Goal: Communication & Community: Share content

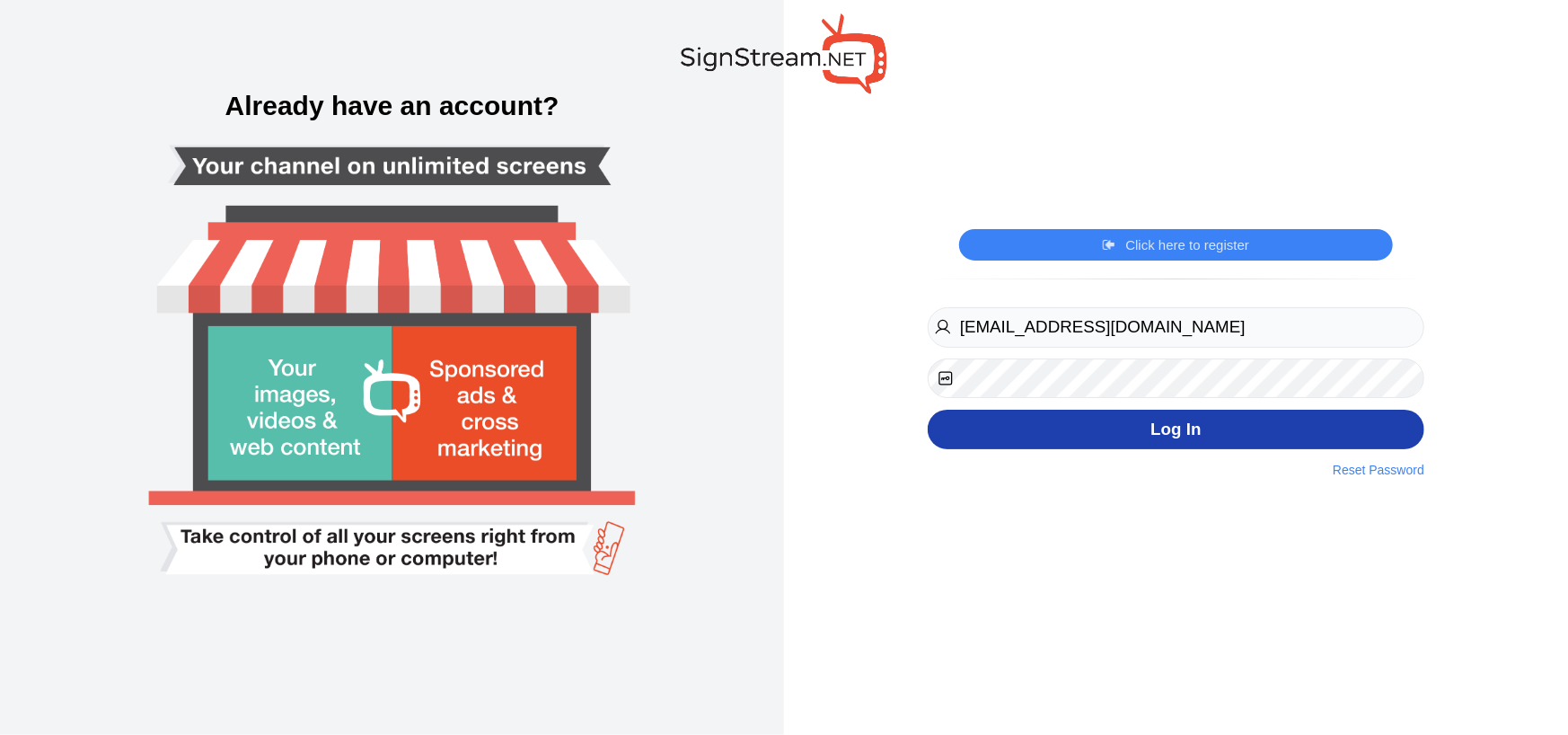
click at [1156, 424] on button "Log In" at bounding box center [1176, 430] width 497 height 41
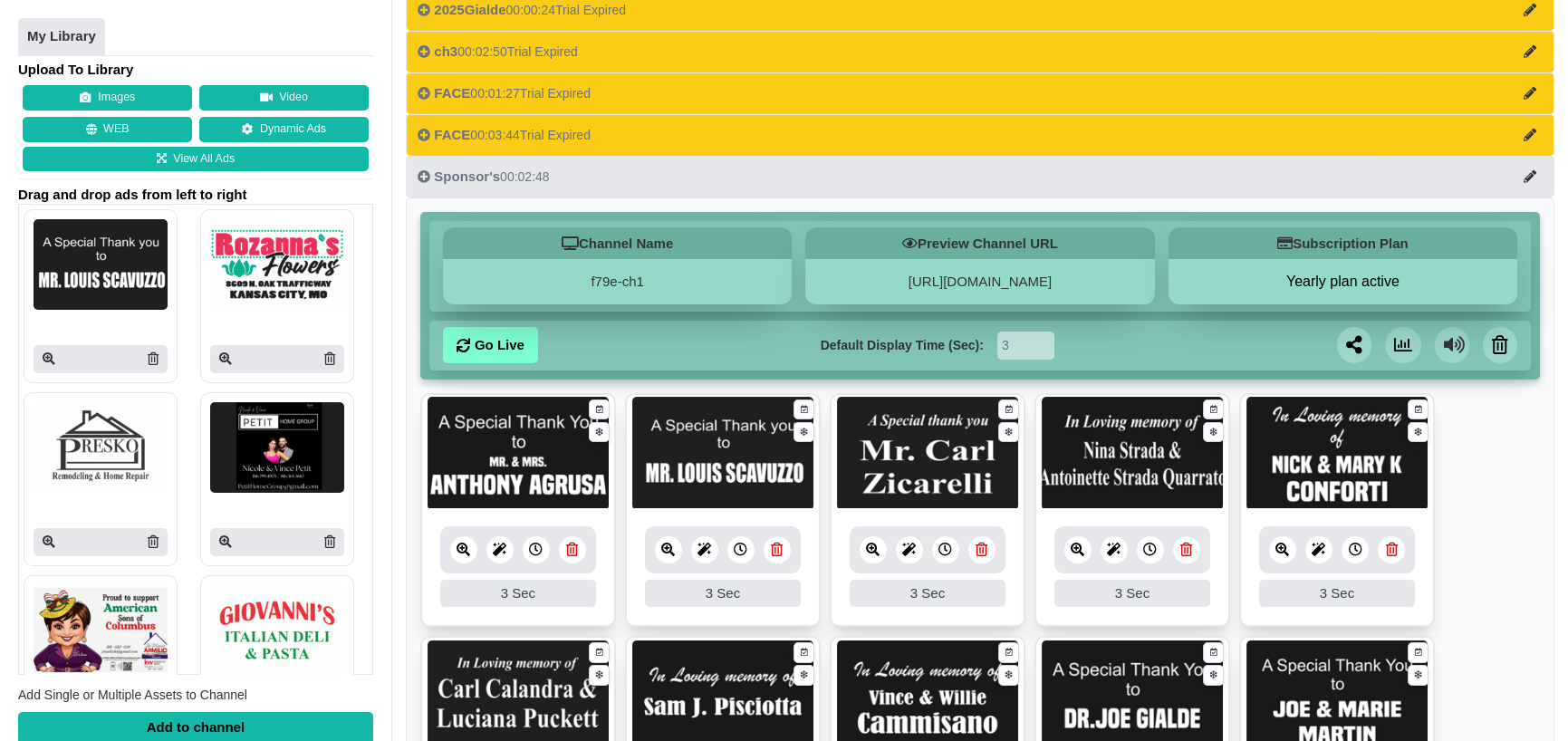
scroll to position [136, 0]
click at [507, 341] on link "Go Live" at bounding box center [490, 344] width 96 height 36
